Goal: Task Accomplishment & Management: Use online tool/utility

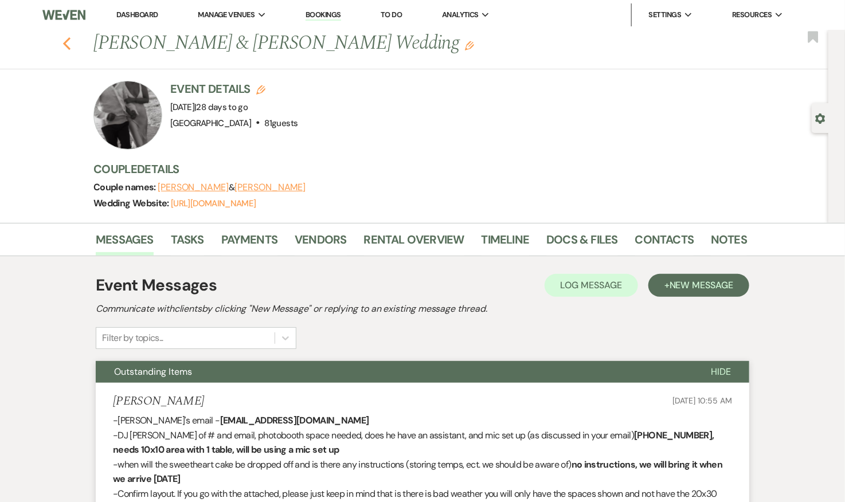
click at [69, 41] on icon "Previous" at bounding box center [66, 44] width 9 height 14
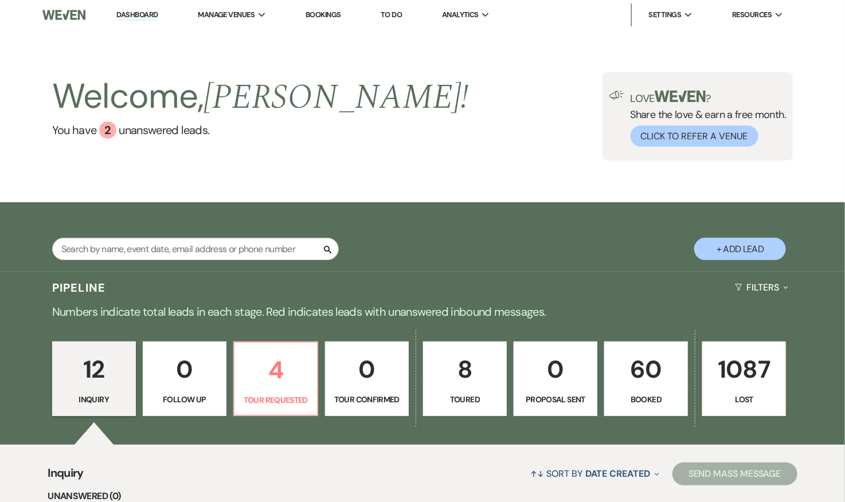
click at [644, 369] on p "60" at bounding box center [646, 369] width 69 height 38
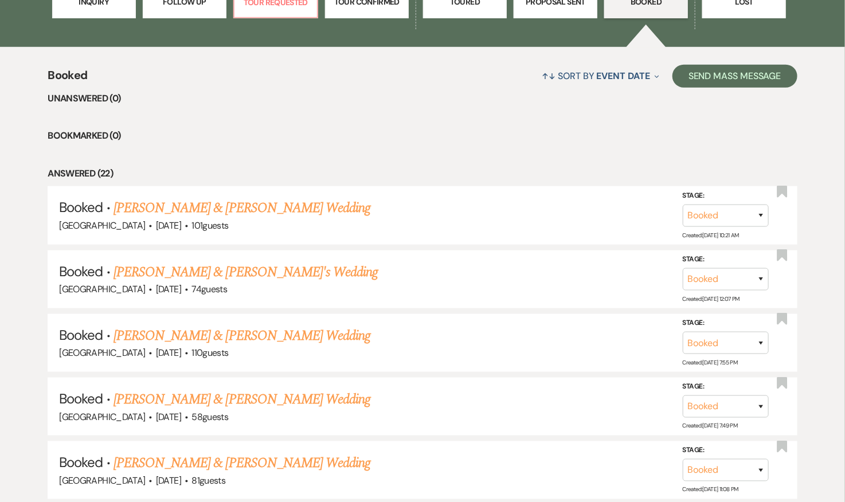
scroll to position [400, 0]
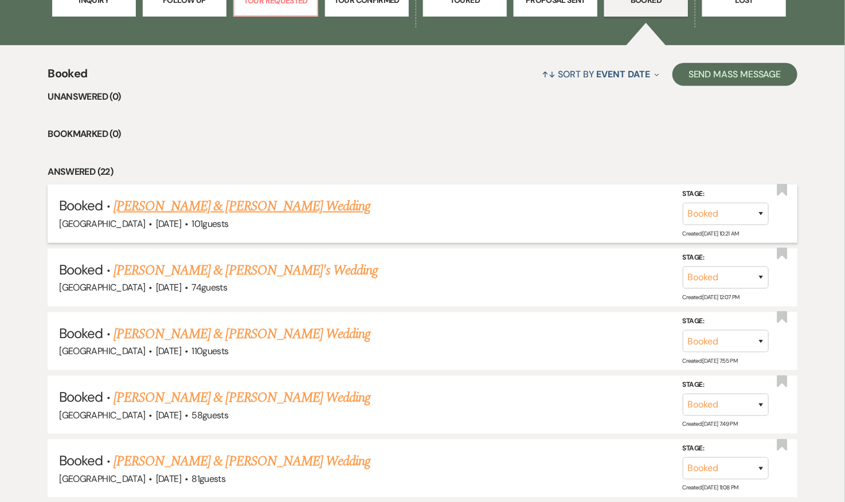
click at [247, 204] on link "[PERSON_NAME] & [PERSON_NAME] Wedding" at bounding box center [242, 206] width 257 height 21
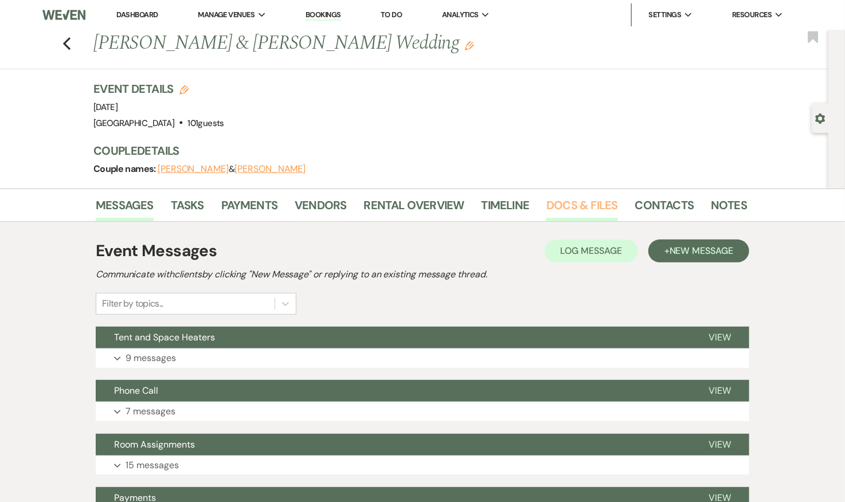
click at [589, 205] on link "Docs & Files" at bounding box center [581, 208] width 71 height 25
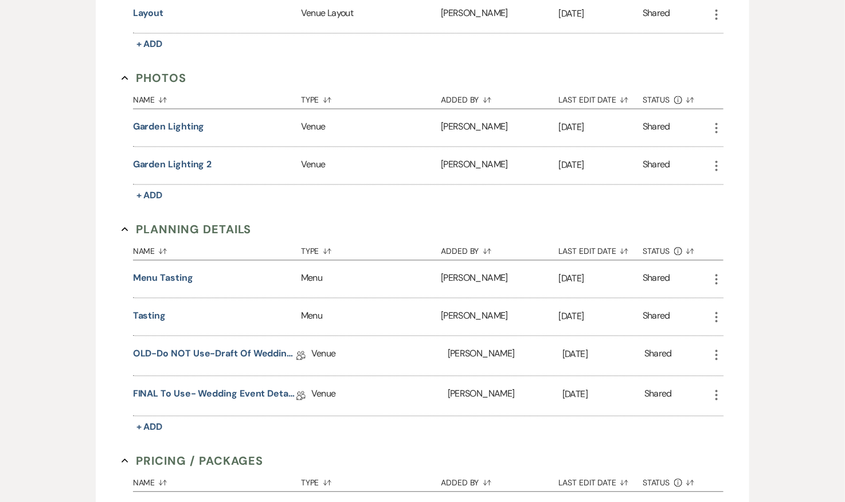
scroll to position [964, 0]
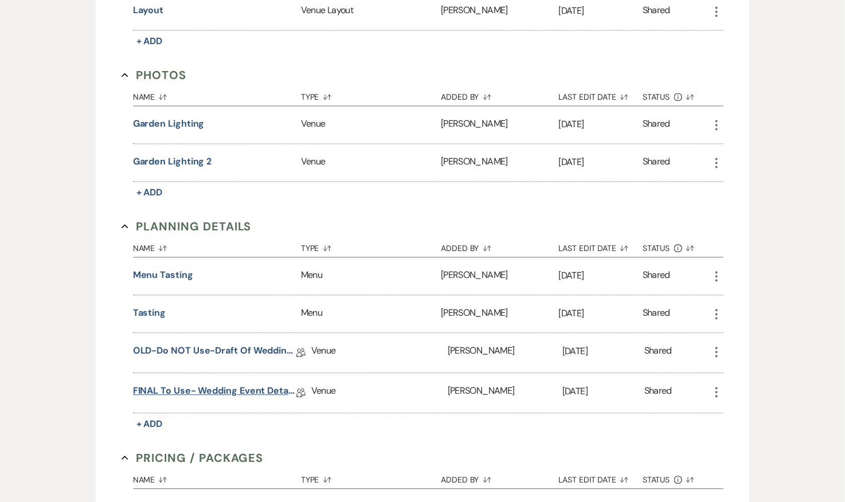
click at [256, 384] on link "FINAL to use- Wedding Event Details" at bounding box center [214, 393] width 163 height 18
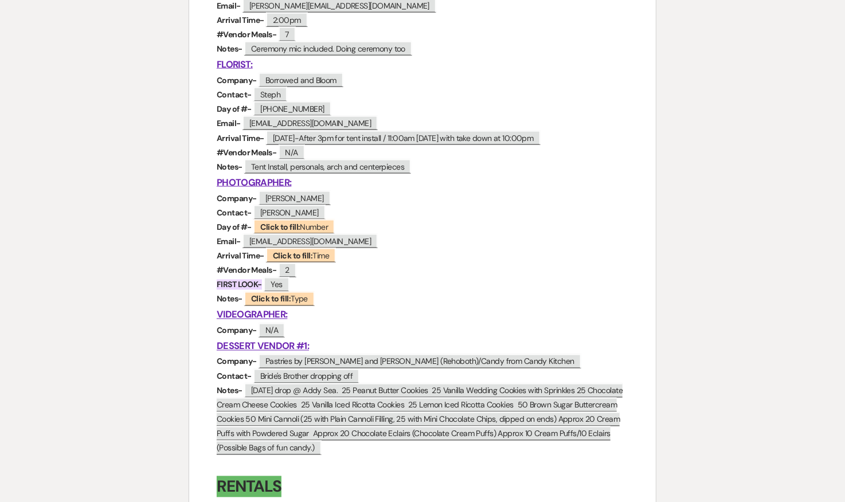
scroll to position [686, 0]
click at [297, 228] on b "Click to fill:" at bounding box center [280, 226] width 40 height 10
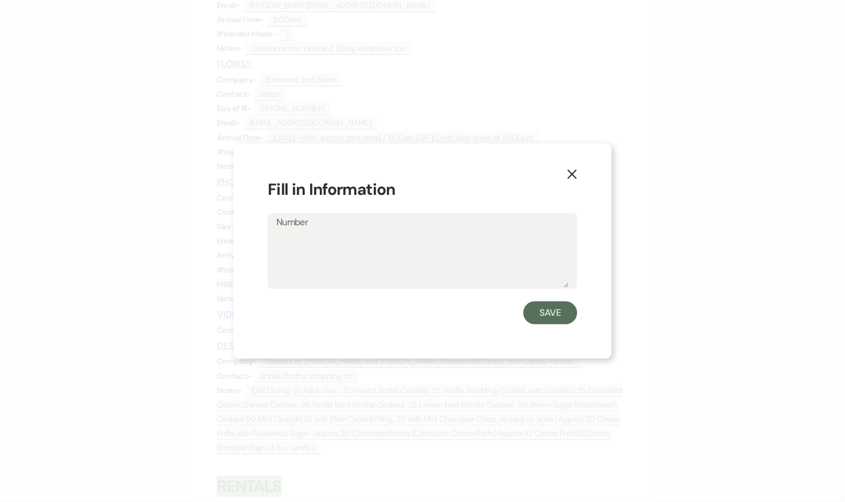
click at [352, 256] on textarea "Number" at bounding box center [422, 258] width 292 height 57
type textarea "410-925-7510"
click at [540, 308] on button "Save" at bounding box center [550, 313] width 54 height 23
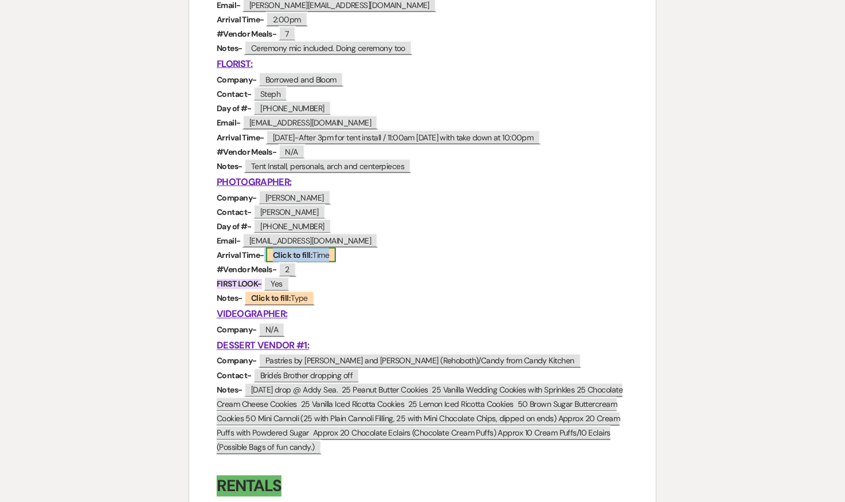
click at [320, 254] on span "Click to fill: Time" at bounding box center [301, 255] width 70 height 15
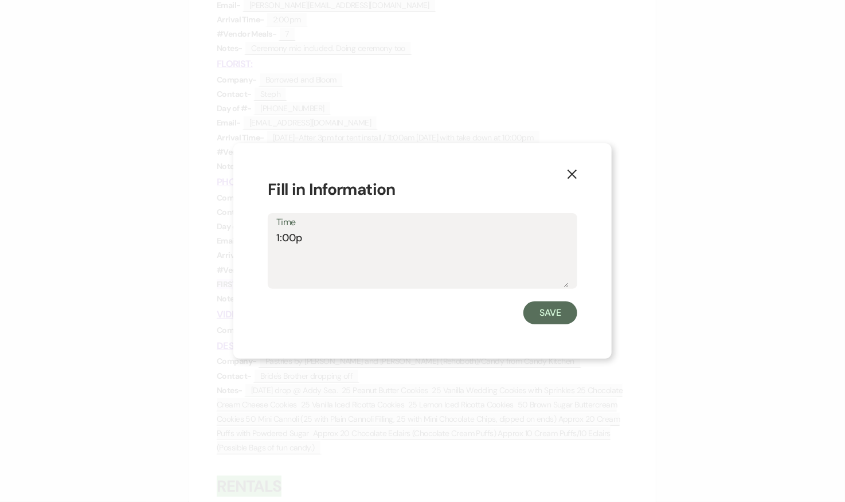
type textarea "1:00pm"
click at [543, 312] on button "Save" at bounding box center [550, 313] width 54 height 23
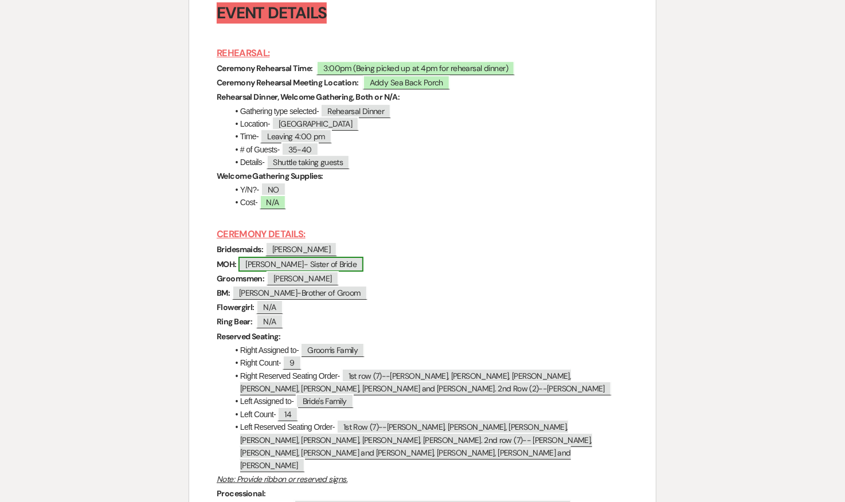
scroll to position [3445, 0]
